Goal: Information Seeking & Learning: Learn about a topic

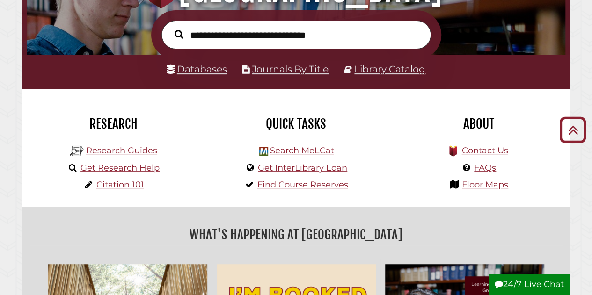
scroll to position [135, 0]
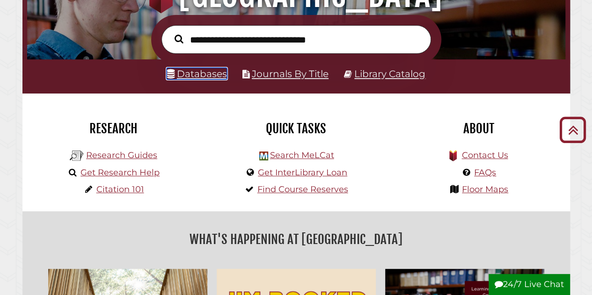
click at [214, 78] on link "Databases" at bounding box center [197, 74] width 60 height 12
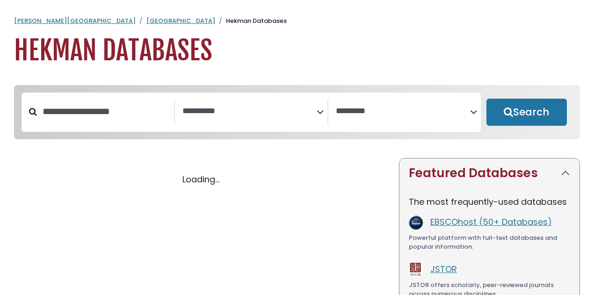
select select "Database Subject Filter"
select select "Database Vendors Filter"
select select "Database Subject Filter"
select select "Database Vendors Filter"
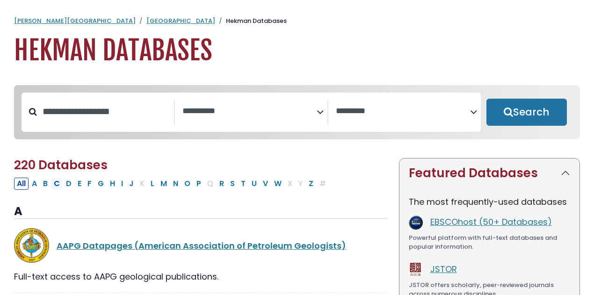
click at [61, 186] on button "C" at bounding box center [57, 184] width 12 height 12
select select "Database Subject Filter"
select select "Database Vendors Filter"
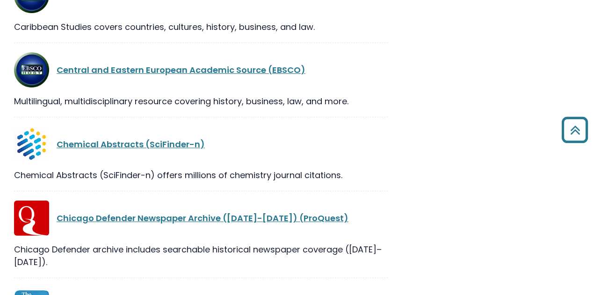
scroll to position [722, 0]
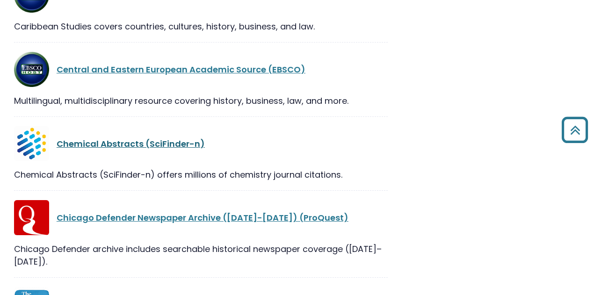
click at [94, 138] on link "Chemical Abstracts (SciFinder-n)" at bounding box center [131, 144] width 148 height 12
